Goal: Task Accomplishment & Management: Manage account settings

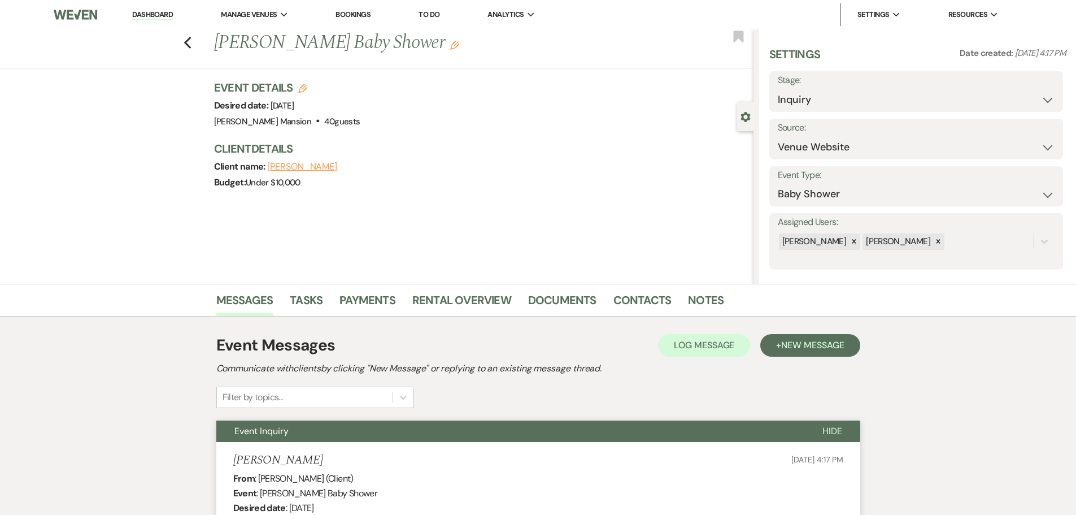
select select "5"
select select "3"
click at [149, 17] on link "Dashboard" at bounding box center [152, 15] width 41 height 11
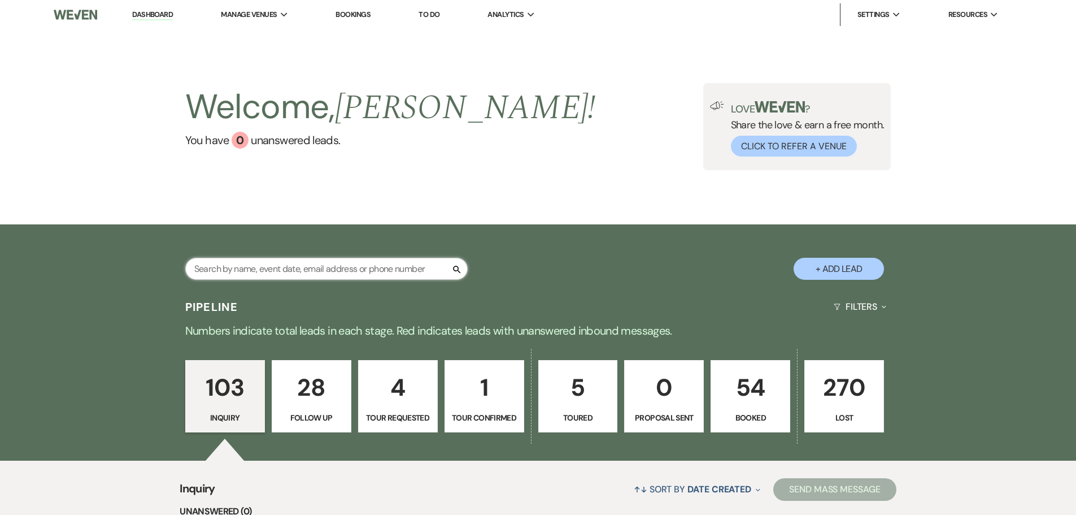
click at [233, 269] on input "text" at bounding box center [326, 269] width 282 height 22
type input "[PERSON_NAME]"
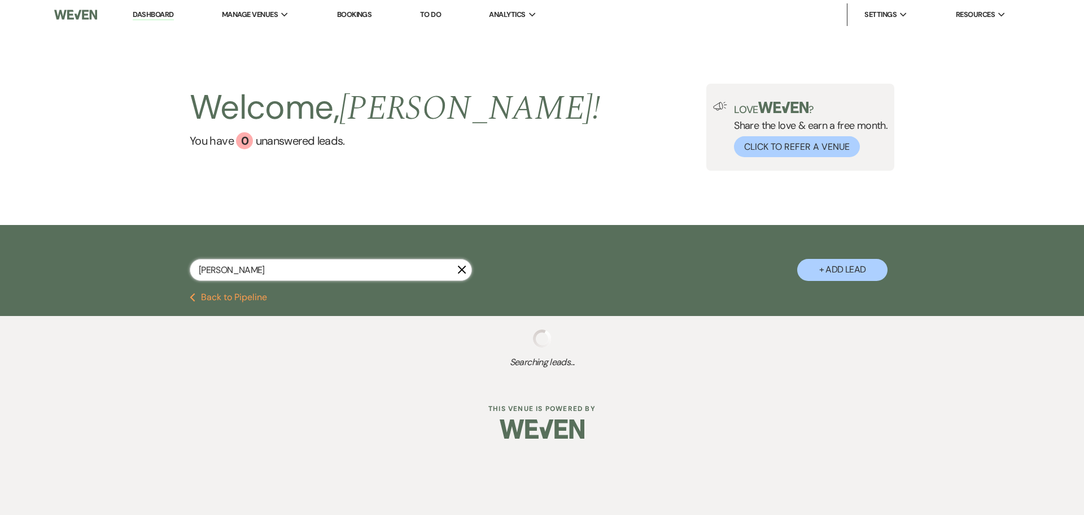
select select "8"
select select "10"
select select "8"
select select "10"
select select "8"
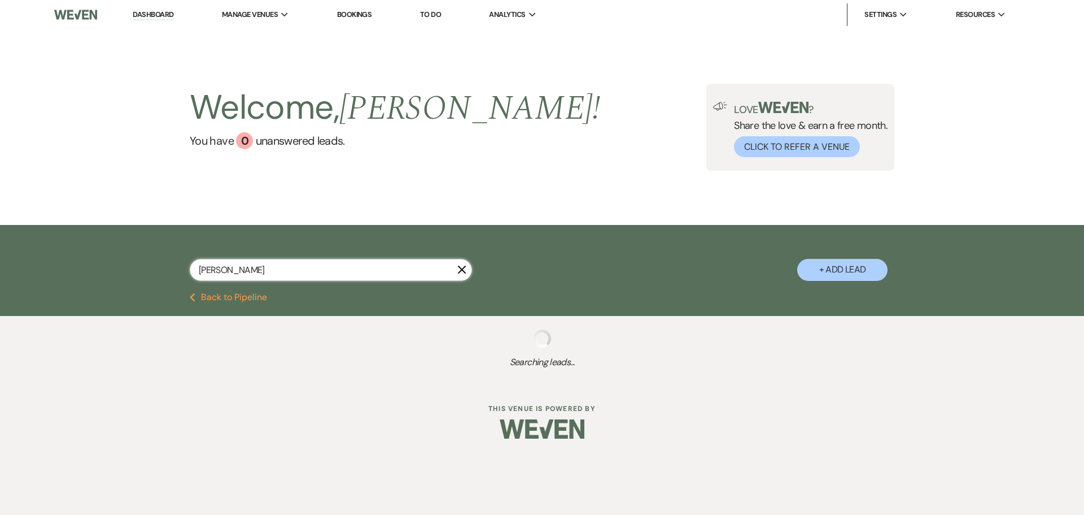
select select "6"
select select "8"
select select "4"
select select "8"
select select "5"
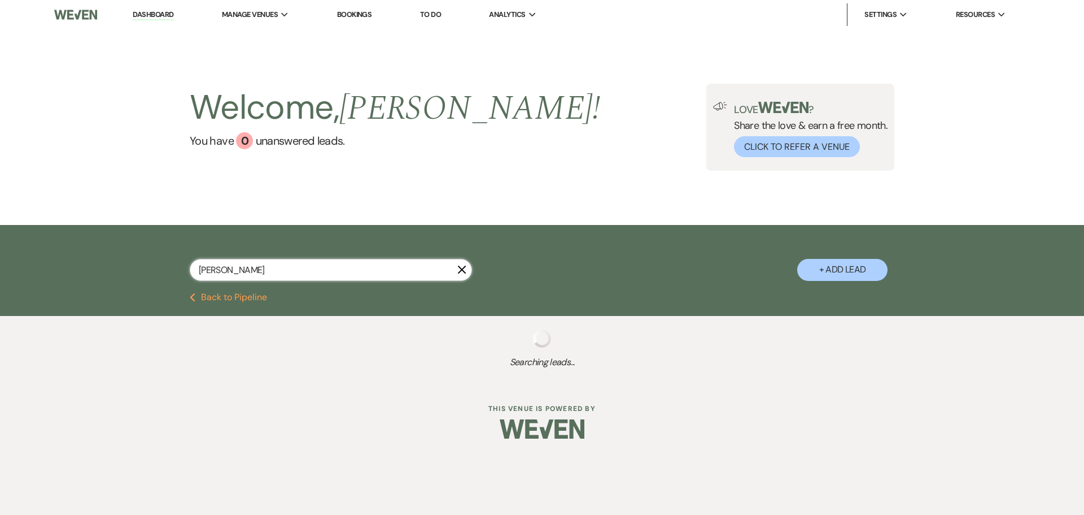
select select "8"
select select "5"
select select "8"
select select "6"
select select "8"
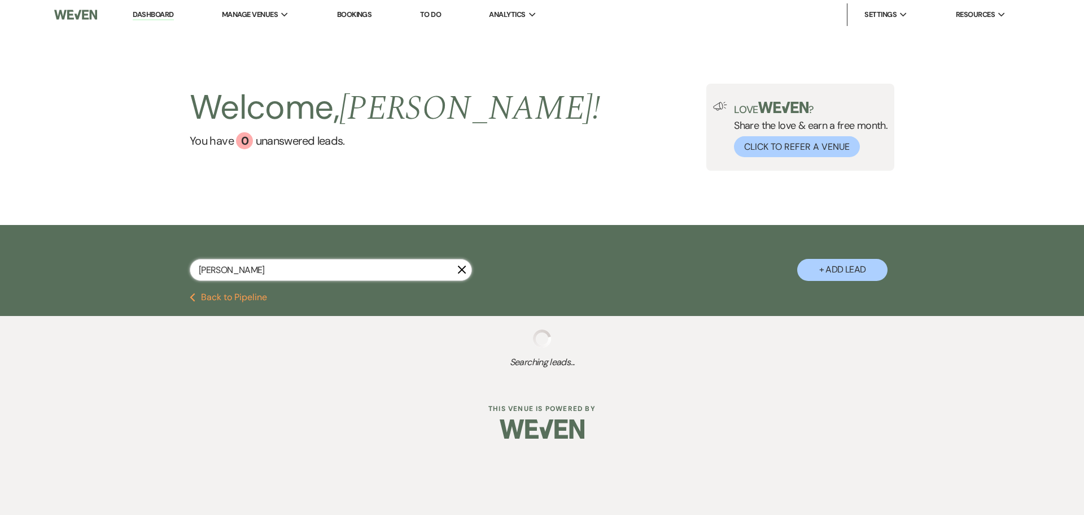
select select "5"
select select "8"
select select "5"
select select "8"
select select "5"
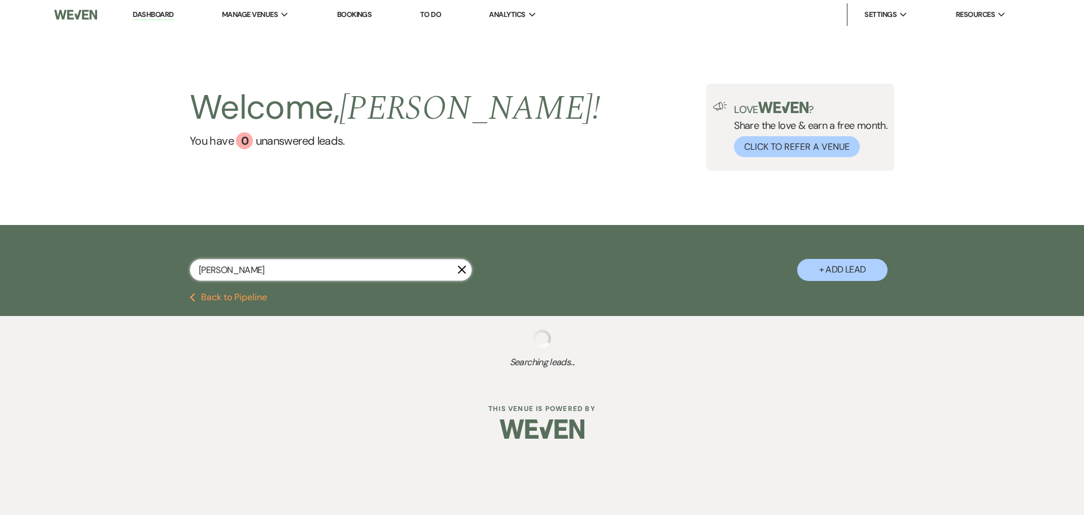
select select "8"
select select "5"
select select "8"
select select "5"
select select "8"
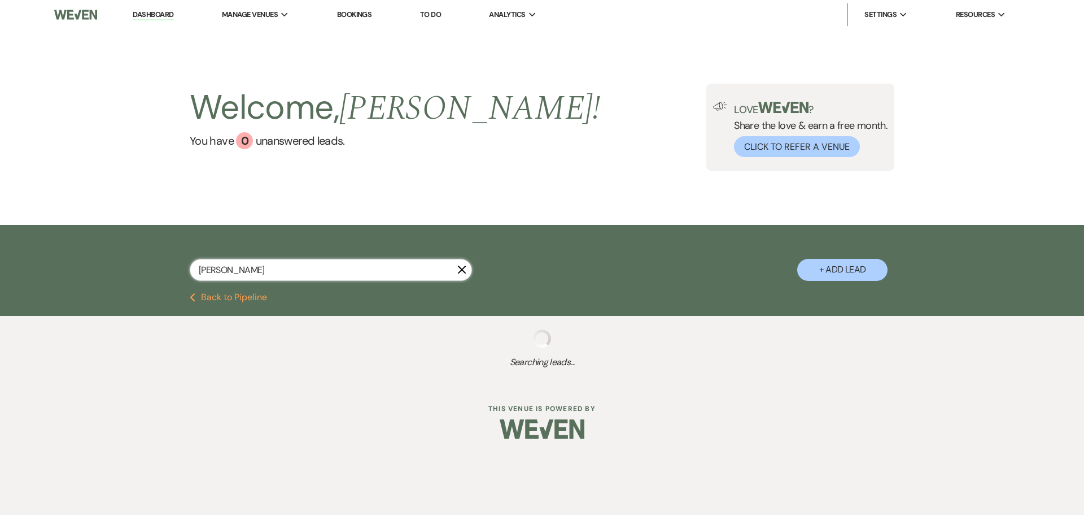
select select "2"
select select "8"
select select "5"
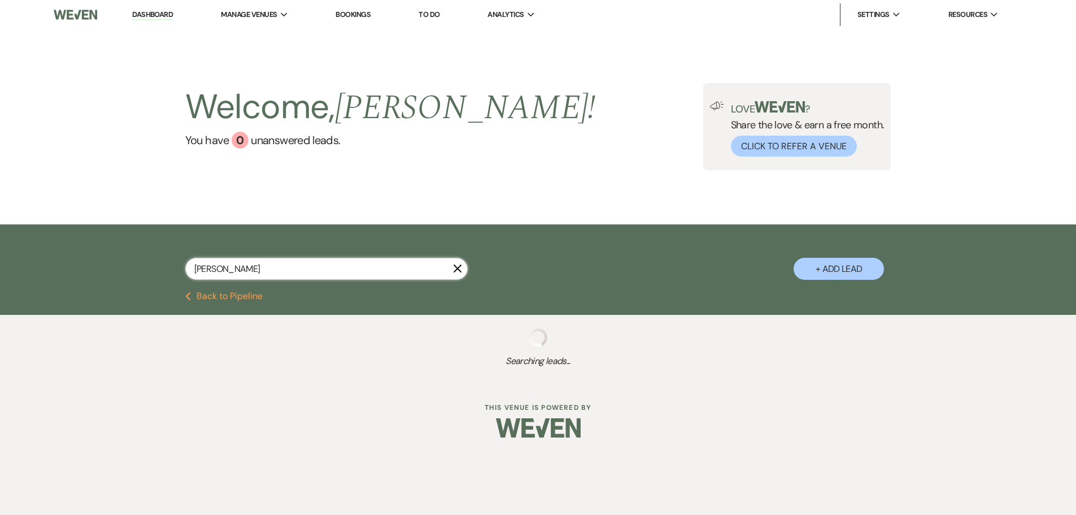
select select "8"
select select "6"
select select "8"
select select "4"
select select "8"
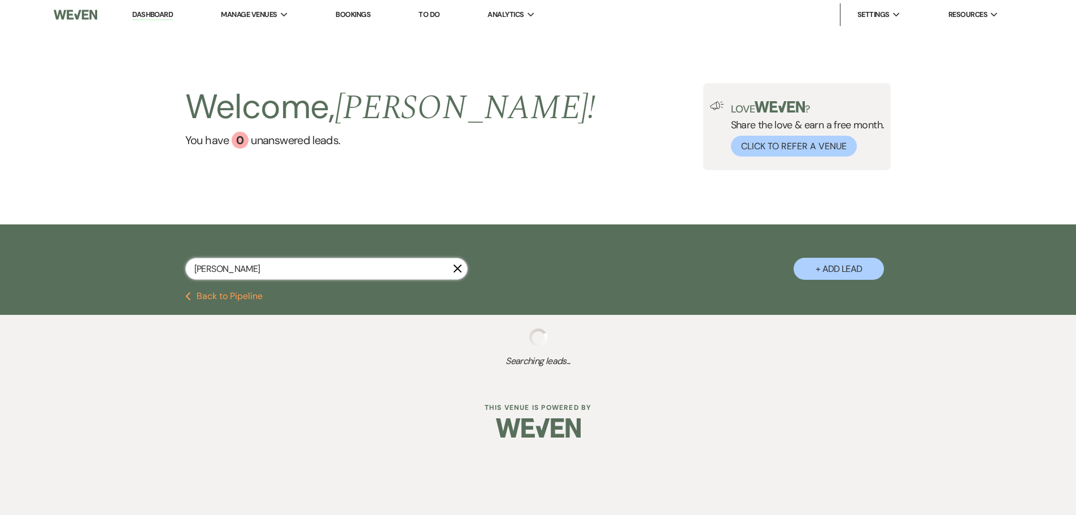
select select "5"
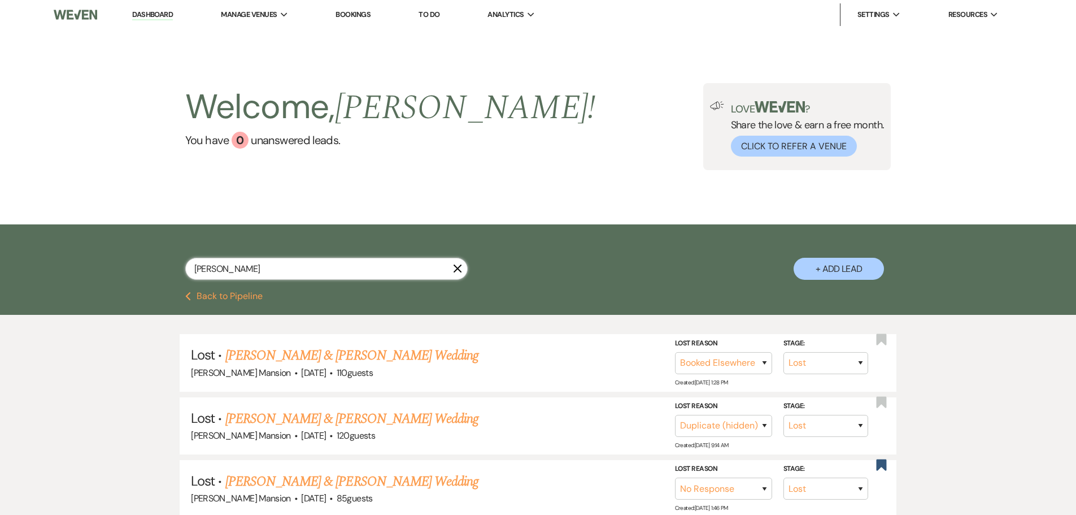
type input "[PERSON_NAME]"
